Goal: Task Accomplishment & Management: Complete application form

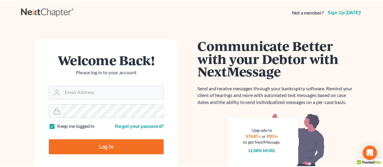
scroll to position [31, 0]
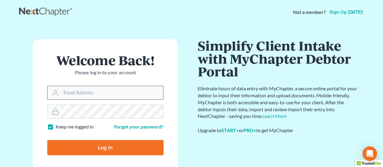
click at [95, 89] on input "Email Address" at bounding box center [112, 92] width 102 height 13
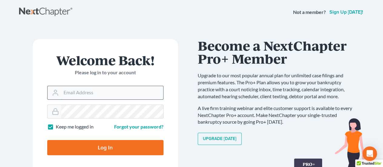
type input "[PERSON_NAME][DOMAIN_NAME][EMAIL_ADDRESS][PERSON_NAME][DOMAIN_NAME]"
click at [103, 149] on input "Log In" at bounding box center [105, 147] width 116 height 15
type input "Thinking..."
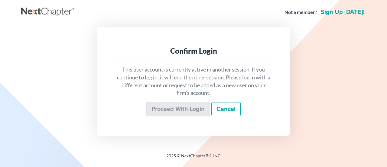
scroll to position [31, 0]
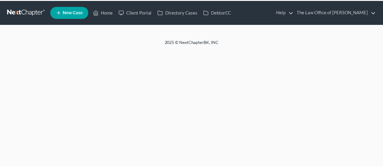
scroll to position [31, 0]
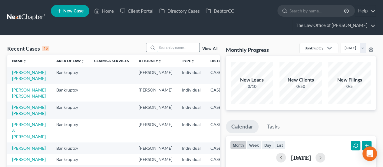
click at [170, 45] on input "search" at bounding box center [178, 47] width 42 height 9
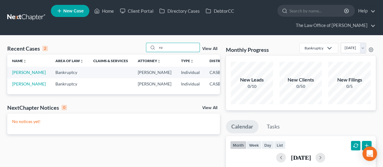
type input "r"
click at [62, 15] on link "New Case" at bounding box center [70, 11] width 38 height 12
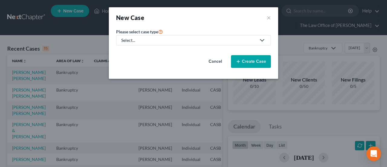
click at [132, 44] on link "Select..." at bounding box center [193, 40] width 155 height 10
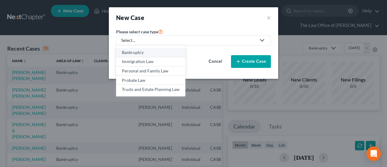
click at [137, 54] on div "Bankruptcy" at bounding box center [151, 52] width 58 height 6
select select "10"
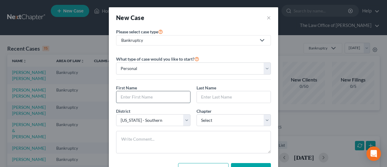
click at [141, 94] on input "text" at bounding box center [153, 96] width 74 height 11
type input "Gaston"
click at [267, 18] on button "×" at bounding box center [269, 17] width 4 height 8
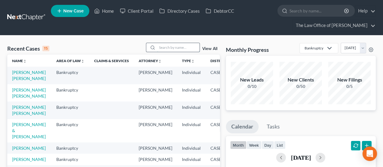
click at [173, 47] on input "search" at bounding box center [178, 47] width 42 height 9
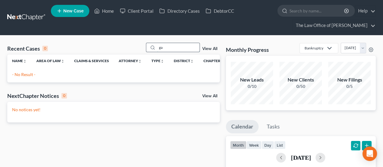
type input "g"
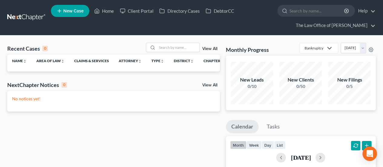
click at [68, 10] on span "New Case" at bounding box center [73, 11] width 20 height 5
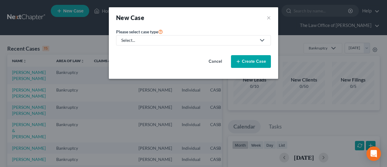
click at [151, 43] on div "Select..." at bounding box center [188, 40] width 135 height 6
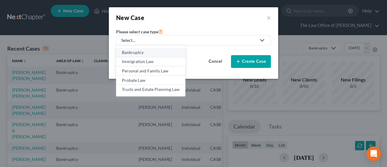
click at [138, 54] on div "Bankruptcy" at bounding box center [151, 52] width 58 height 6
select select "10"
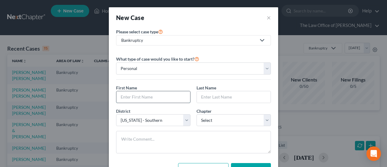
click at [156, 91] on input "text" at bounding box center [153, 96] width 74 height 11
type input "Gaston"
click at [152, 96] on input "Gaston" at bounding box center [153, 96] width 74 height 11
click at [194, 93] on div "Last Name *" at bounding box center [234, 93] width 80 height 18
click at [199, 94] on input "text" at bounding box center [234, 96] width 74 height 11
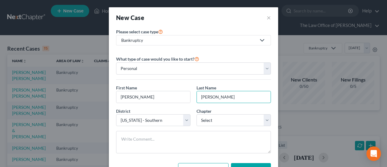
type input "Castilleja"
click at [209, 123] on select "Select 7 11 12 13" at bounding box center [234, 120] width 74 height 12
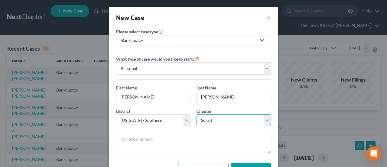
select select "0"
click at [197, 114] on select "Select 7 11 12 13" at bounding box center [234, 120] width 74 height 12
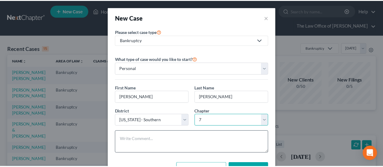
scroll to position [25, 0]
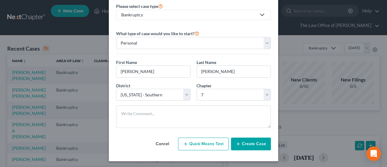
click at [243, 141] on button "Create Case" at bounding box center [251, 143] width 40 height 13
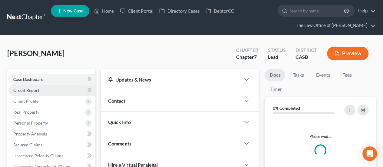
click at [48, 90] on link "Credit Report" at bounding box center [51, 90] width 86 height 11
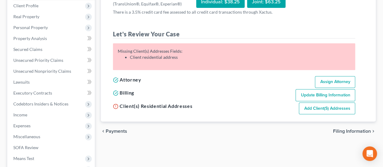
scroll to position [98, 0]
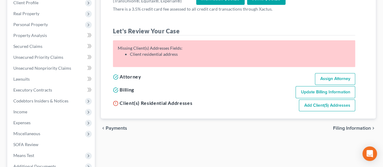
click at [329, 105] on link "Add Client(s) Addresses" at bounding box center [327, 105] width 56 height 12
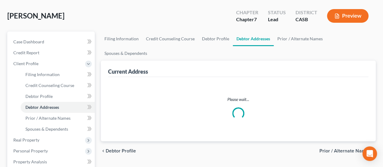
scroll to position [3, 0]
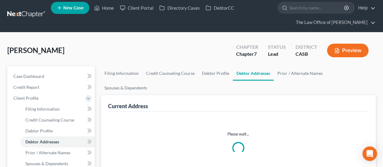
select select "0"
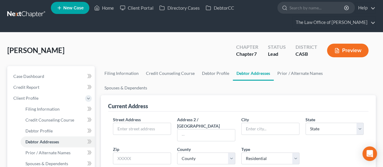
scroll to position [0, 0]
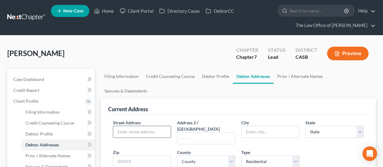
click at [146, 126] on input "text" at bounding box center [141, 131] width 57 height 11
click at [158, 126] on input "1844 Avenida" at bounding box center [141, 131] width 57 height 11
type input "1844 Avenida de la Cruz"
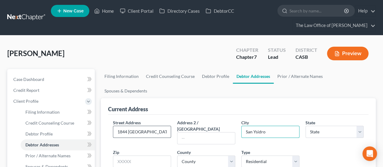
type input "San Ysidro"
select select "4"
type input "92173"
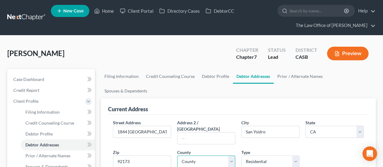
click at [188, 155] on select "County Alameda County Alpine County Amador County Butte County Calaveras County…" at bounding box center [206, 161] width 58 height 12
select select "36"
click at [177, 155] on select "County Alameda County Alpine County Amador County Butte County Calaveras County…" at bounding box center [206, 161] width 58 height 12
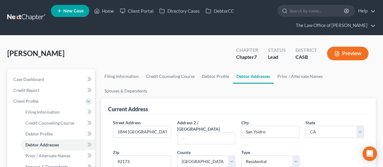
radio input "true"
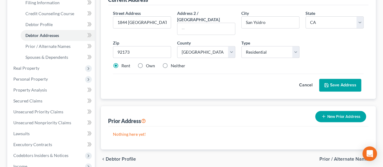
scroll to position [88, 0]
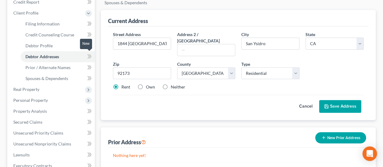
click at [88, 57] on icon at bounding box center [88, 56] width 3 height 4
type textarea "Debtor"
click at [88, 57] on icon at bounding box center [88, 56] width 3 height 4
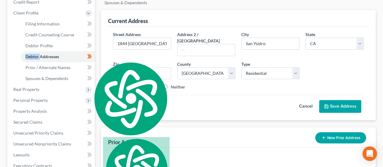
click at [338, 100] on button "Save Address" at bounding box center [340, 106] width 42 height 13
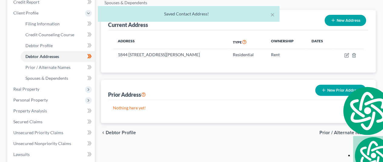
click at [59, 24] on div "× Saved Contact Address!" at bounding box center [188, 15] width 383 height 19
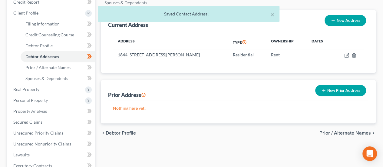
click at [59, 22] on div "× Saved Contact Address!" at bounding box center [188, 15] width 383 height 19
click at [78, 23] on div "× Saved Contact Address!" at bounding box center [188, 15] width 383 height 19
click at [86, 23] on div "× Saved Contact Address!" at bounding box center [188, 15] width 383 height 19
click at [48, 23] on div "× Saved Contact Address!" at bounding box center [188, 15] width 383 height 19
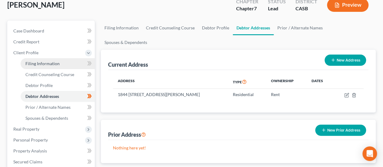
click at [50, 66] on link "Filing Information" at bounding box center [58, 63] width 74 height 11
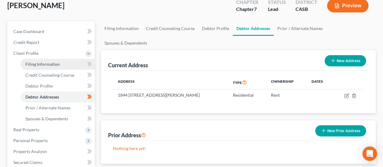
select select "1"
select select "0"
select select "10"
select select "4"
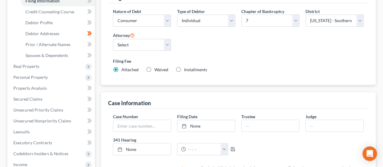
scroll to position [111, 0]
click at [154, 66] on label "Waived Waived" at bounding box center [161, 69] width 14 height 6
click at [157, 66] on input "Waived Waived" at bounding box center [159, 68] width 4 height 4
radio input "true"
radio input "false"
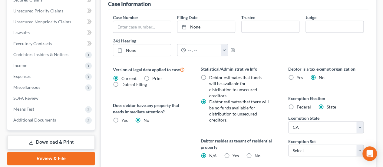
scroll to position [210, 0]
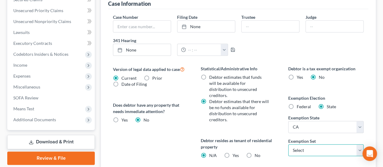
click at [301, 144] on select "Select 703 704" at bounding box center [325, 150] width 75 height 12
select select "0"
click at [288, 144] on select "Select 703 704" at bounding box center [325, 150] width 75 height 12
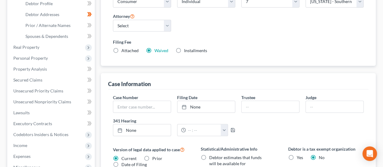
scroll to position [103, 0]
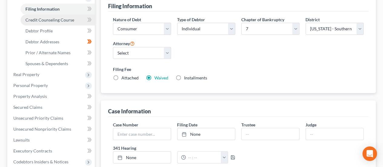
click at [45, 21] on span "Credit Counseling Course" at bounding box center [49, 19] width 49 height 5
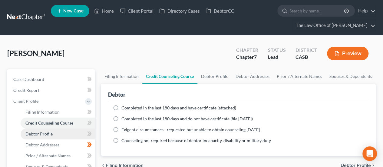
click at [66, 132] on link "Debtor Profile" at bounding box center [58, 133] width 74 height 11
select select "0"
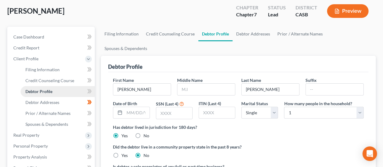
scroll to position [46, 0]
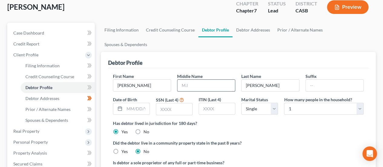
click at [189, 80] on input "text" at bounding box center [205, 85] width 57 height 11
type input "Roberto"
click at [134, 103] on input "text" at bounding box center [136, 108] width 25 height 11
type input "07/03/1959"
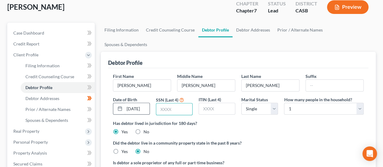
scroll to position [0, 0]
type input "2844"
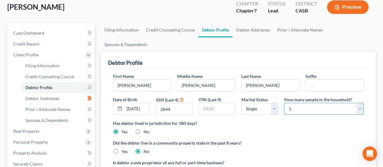
click at [318, 103] on select "Select 1 2 3 4 5 6 7 8 9 10 11 12 13 14 15 16 17 18 19 20" at bounding box center [324, 109] width 80 height 12
click at [301, 123] on ng-include "First Name Gaston Middle Name Roberto Last Name Castilleja Suffix Date of Birth…" at bounding box center [238, 126] width 250 height 106
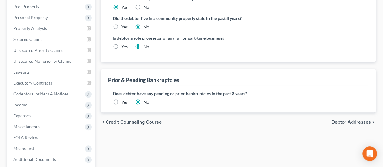
scroll to position [172, 0]
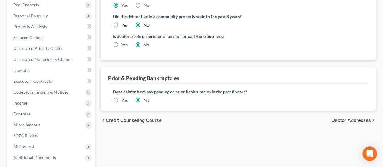
click at [353, 118] on span "Debtor Addresses" at bounding box center [350, 120] width 39 height 5
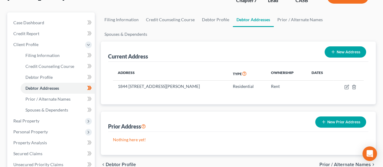
scroll to position [58, 0]
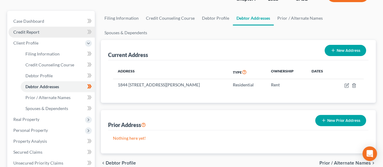
click at [41, 31] on link "Credit Report" at bounding box center [51, 32] width 86 height 11
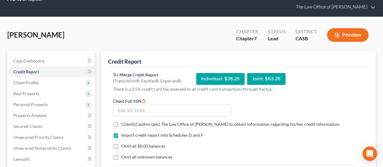
scroll to position [19, 0]
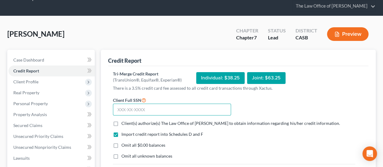
click at [162, 109] on input "text" at bounding box center [172, 109] width 118 height 12
type input "547-37-2844"
click at [151, 122] on span "Client(s) authorize(s) The Law Office of Giovanna Gallo to obtain information r…" at bounding box center [230, 122] width 218 height 5
click at [128, 122] on input "Client(s) authorize(s) The Law Office of Giovanna Gallo to obtain information r…" at bounding box center [126, 122] width 4 height 4
checkbox input "true"
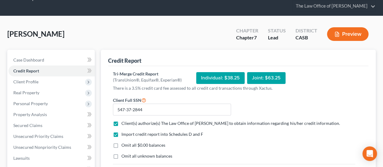
click at [135, 145] on span "Omit all $0.00 balances" at bounding box center [143, 144] width 44 height 5
click at [128, 145] on input "Omit all $0.00 balances" at bounding box center [126, 144] width 4 height 4
checkbox input "true"
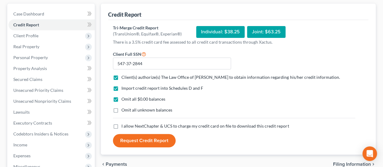
scroll to position [67, 0]
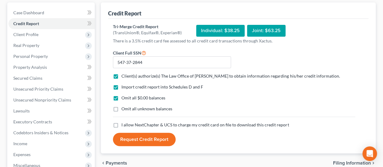
click at [126, 124] on span "I allow NextChapter & UCS to charge my credit card on file to download this cre…" at bounding box center [204, 124] width 167 height 5
click at [126, 124] on input "I allow NextChapter & UCS to charge my credit card on file to download this cre…" at bounding box center [126, 124] width 4 height 4
checkbox input "true"
click at [141, 137] on button "Request Credit Report" at bounding box center [144, 138] width 63 height 13
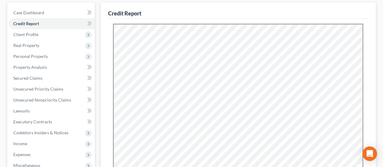
scroll to position [0, 0]
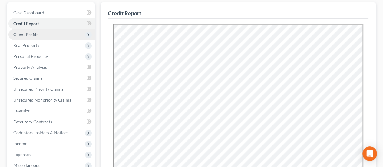
click at [54, 32] on span "Client Profile" at bounding box center [51, 34] width 86 height 11
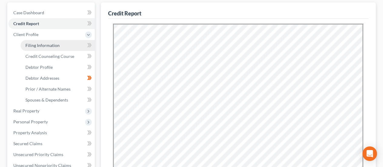
click at [51, 45] on span "Filing Information" at bounding box center [42, 45] width 34 height 5
select select "1"
select select "0"
select select "10"
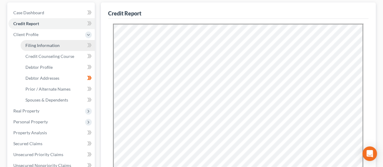
select select "0"
select select "4"
select select "0"
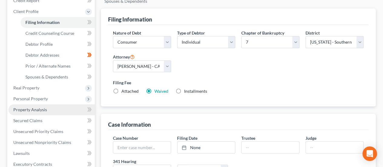
scroll to position [88, 0]
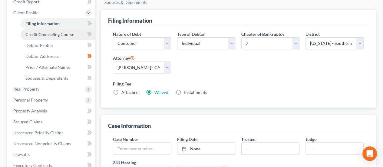
click at [72, 34] on span "Credit Counseling Course" at bounding box center [49, 34] width 49 height 5
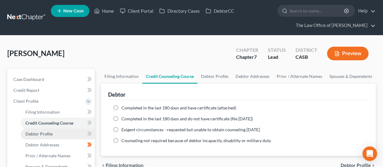
click at [63, 133] on link "Debtor Profile" at bounding box center [58, 133] width 74 height 11
select select "0"
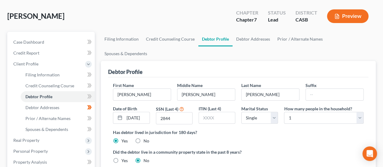
scroll to position [38, 0]
click at [89, 96] on icon at bounding box center [88, 96] width 3 height 4
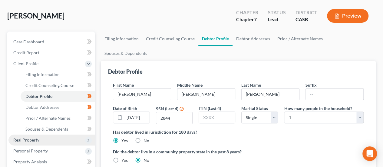
scroll to position [50, 0]
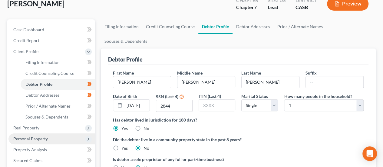
click at [60, 138] on span "Personal Property" at bounding box center [51, 138] width 86 height 11
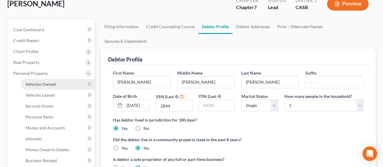
click at [71, 84] on link "Vehicles Owned" at bounding box center [58, 84] width 74 height 11
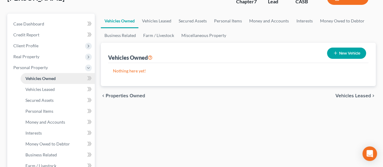
scroll to position [56, 0]
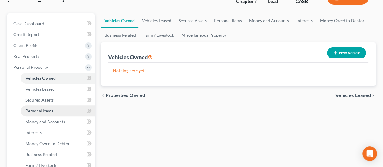
click at [46, 111] on span "Personal Items" at bounding box center [39, 110] width 28 height 5
